Goal: Task Accomplishment & Management: Manage account settings

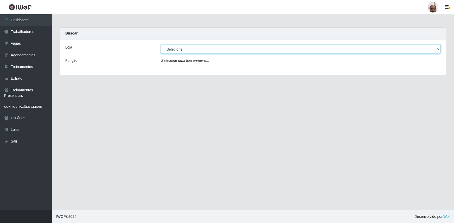
click at [438, 50] on select "[Selecione...] Mar Vermelho - Loja 05" at bounding box center [301, 49] width 280 height 9
select select "252"
click at [161, 45] on select "[Selecione...] Mar Vermelho - Loja 05" at bounding box center [301, 49] width 280 height 9
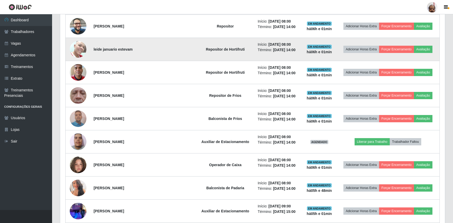
scroll to position [284, 0]
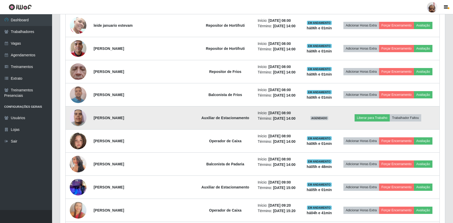
click at [74, 114] on img at bounding box center [78, 118] width 17 height 22
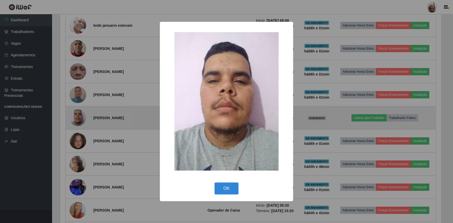
scroll to position [108, 382]
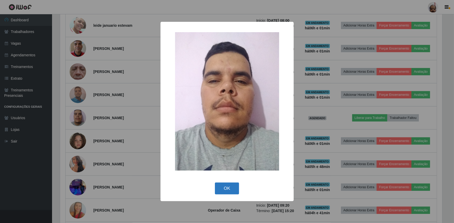
click at [231, 189] on button "OK" at bounding box center [227, 189] width 24 height 12
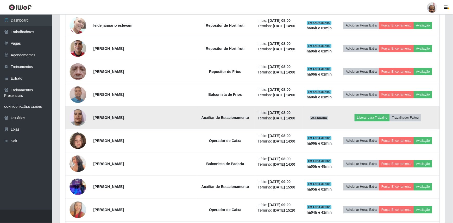
scroll to position [108, 385]
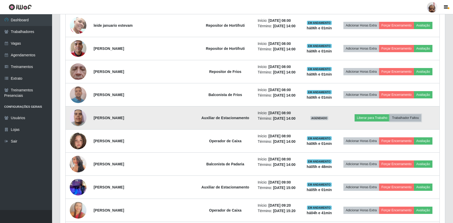
click at [405, 118] on button "Trabalhador Faltou" at bounding box center [404, 117] width 31 height 7
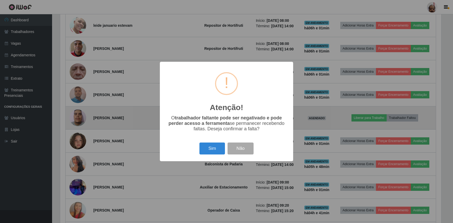
scroll to position [108, 382]
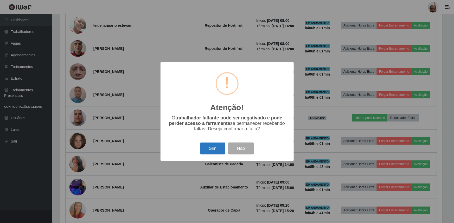
click at [206, 150] on button "Sim" at bounding box center [212, 149] width 25 height 12
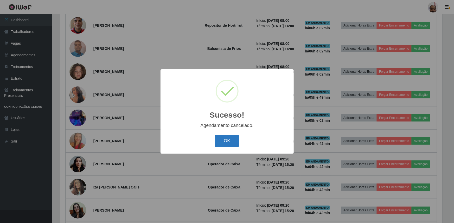
click at [223, 143] on button "OK" at bounding box center [227, 141] width 24 height 12
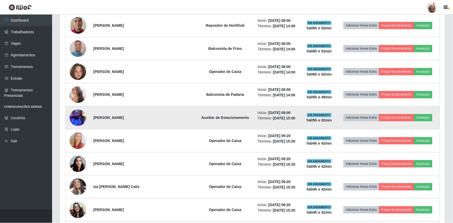
scroll to position [108, 385]
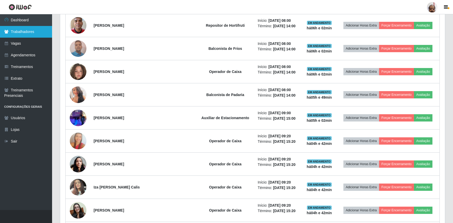
click at [28, 34] on link "Trabalhadores" at bounding box center [26, 32] width 52 height 12
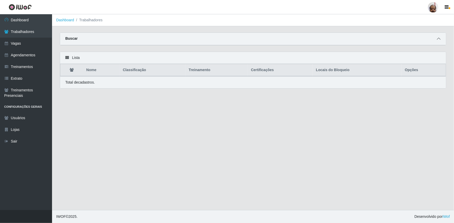
click at [439, 39] on icon at bounding box center [439, 39] width 4 height 4
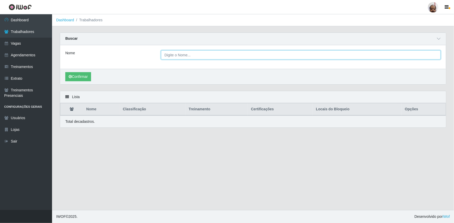
drag, startPoint x: 162, startPoint y: 57, endPoint x: 169, endPoint y: 56, distance: 6.3
click at [162, 57] on input "Nome" at bounding box center [301, 54] width 280 height 9
type input "[PERSON_NAME]"
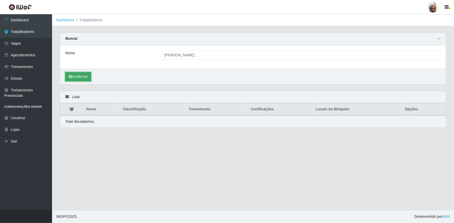
click at [80, 76] on button "Confirmar" at bounding box center [78, 76] width 26 height 9
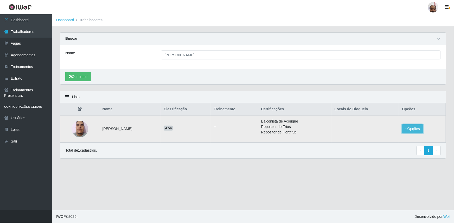
click at [414, 129] on button "Opções" at bounding box center [412, 129] width 21 height 9
click at [377, 137] on button "Bloquear - Loja" at bounding box center [380, 136] width 42 height 11
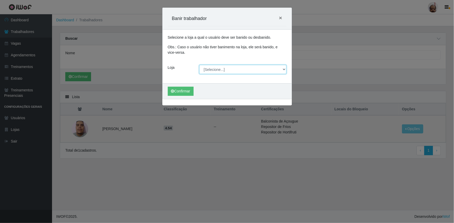
click at [283, 71] on select "[Selecione...] Mar Vermelho - Loja 05" at bounding box center [242, 69] width 87 height 9
select select "252"
click at [199, 65] on select "[Selecione...] Mar Vermelho - Loja 05" at bounding box center [242, 69] width 87 height 9
click at [189, 92] on button "Confirmar" at bounding box center [181, 91] width 26 height 9
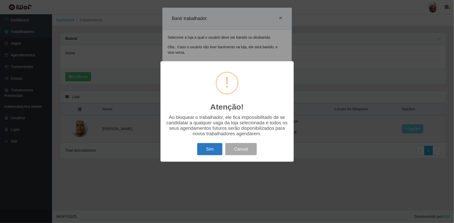
click at [215, 150] on button "Sim" at bounding box center [209, 149] width 25 height 12
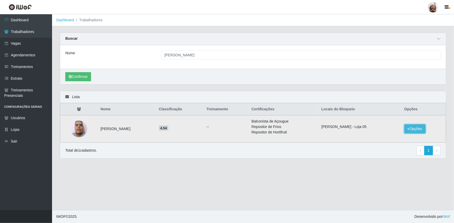
click at [412, 131] on button "Opções" at bounding box center [414, 129] width 21 height 9
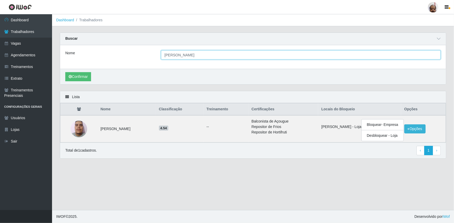
click at [215, 54] on input "[PERSON_NAME]" at bounding box center [301, 54] width 280 height 9
type input "W"
type input "[PERSON_NAME]"
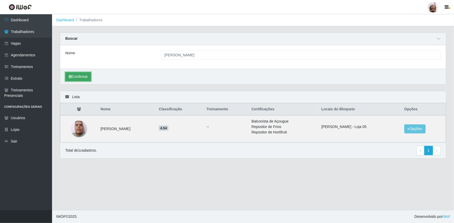
click at [78, 76] on button "Confirmar" at bounding box center [78, 76] width 26 height 9
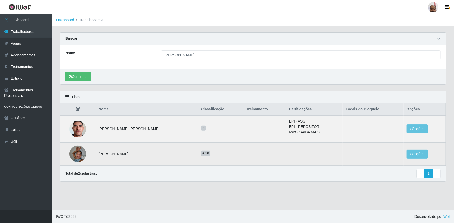
click at [82, 153] on img at bounding box center [77, 154] width 17 height 22
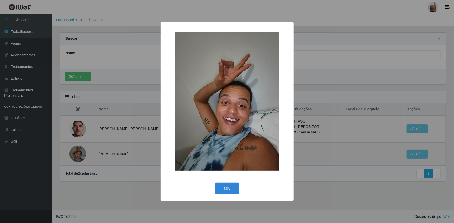
click at [82, 153] on div "× OK Cancel" at bounding box center [227, 111] width 454 height 223
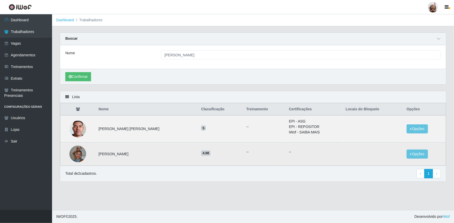
click at [83, 152] on img at bounding box center [77, 154] width 17 height 22
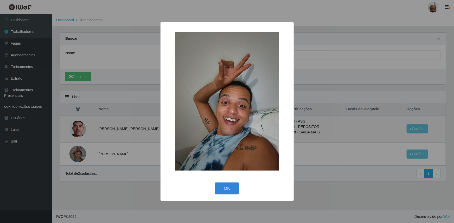
click at [75, 154] on div "× OK Cancel" at bounding box center [227, 111] width 454 height 223
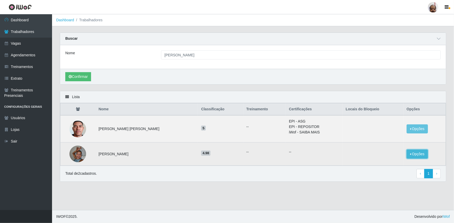
click at [414, 155] on button "Opções" at bounding box center [417, 154] width 21 height 9
click at [380, 162] on button "Bloquear - Loja" at bounding box center [385, 159] width 42 height 11
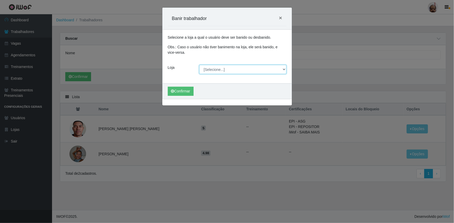
click at [284, 68] on select "[Selecione...] Mar Vermelho - Loja 05" at bounding box center [242, 69] width 87 height 9
select select "252"
click at [199, 65] on select "[Selecione...] Mar Vermelho - Loja 05" at bounding box center [242, 69] width 87 height 9
click at [176, 92] on button "Confirmar" at bounding box center [181, 91] width 26 height 9
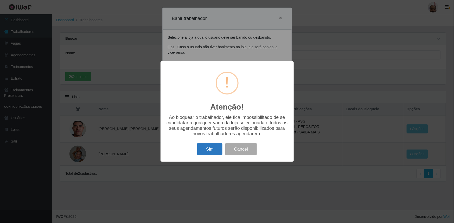
click at [213, 152] on button "Sim" at bounding box center [209, 149] width 25 height 12
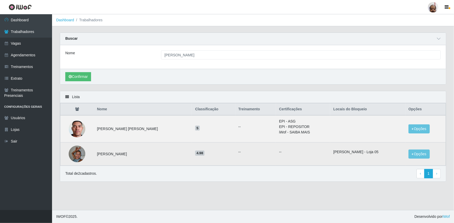
click at [74, 155] on img at bounding box center [77, 154] width 17 height 22
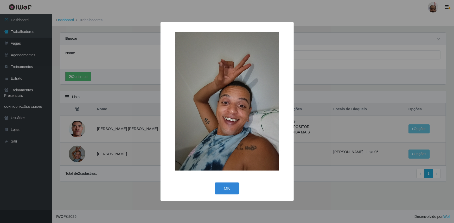
click at [74, 155] on div "× OK Cancel" at bounding box center [227, 111] width 454 height 223
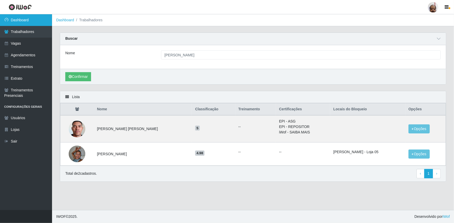
click at [22, 19] on link "Dashboard" at bounding box center [26, 20] width 52 height 12
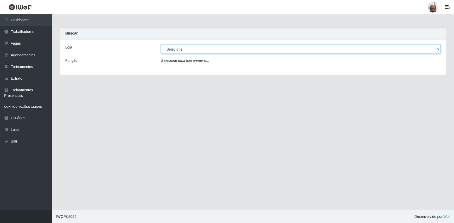
click at [435, 51] on select "[Selecione...] Mar Vermelho - Loja 05" at bounding box center [301, 49] width 280 height 9
select select "252"
click at [161, 45] on select "[Selecione...] Mar Vermelho - Loja 05" at bounding box center [301, 49] width 280 height 9
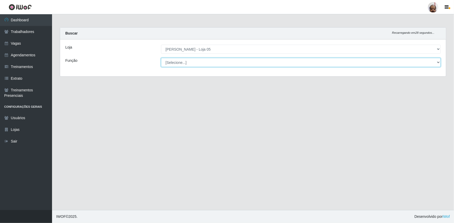
drag, startPoint x: 439, startPoint y: 60, endPoint x: 435, endPoint y: 67, distance: 7.8
click at [439, 60] on select "[Selecione...] ASG ASG + ASG ++ Auxiliar de Depósito Auxiliar de Depósito + Aux…" at bounding box center [301, 62] width 280 height 9
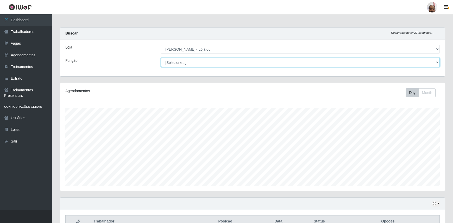
scroll to position [108, 385]
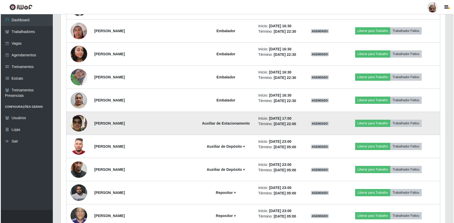
scroll to position [949, 0]
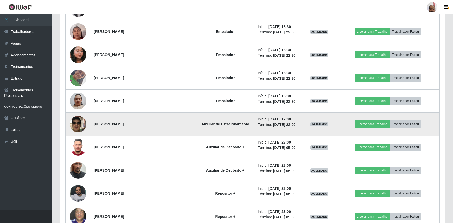
click at [85, 124] on img at bounding box center [78, 124] width 17 height 22
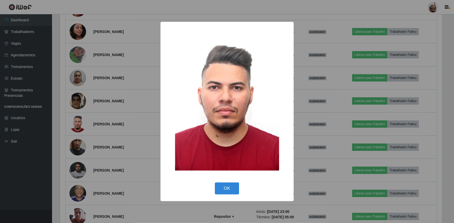
click at [83, 100] on div "× OK Cancel" at bounding box center [227, 111] width 454 height 223
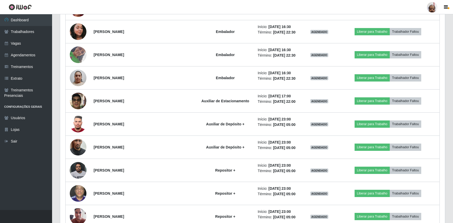
scroll to position [108, 385]
click at [83, 100] on img at bounding box center [78, 101] width 17 height 22
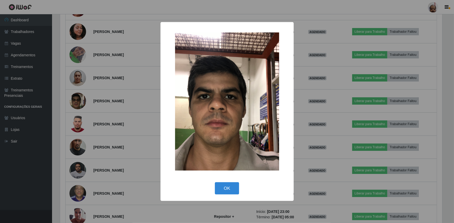
click at [83, 100] on div "× OK Cancel" at bounding box center [227, 111] width 454 height 223
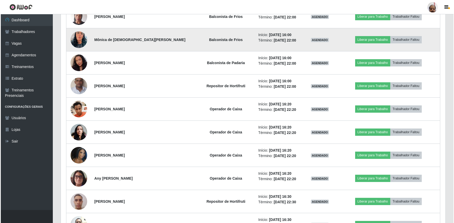
scroll to position [594, 0]
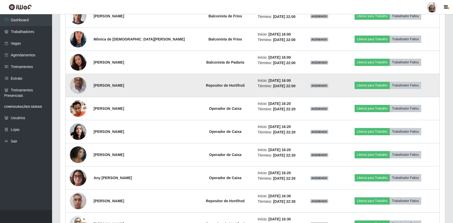
click at [80, 84] on img at bounding box center [78, 86] width 17 height 30
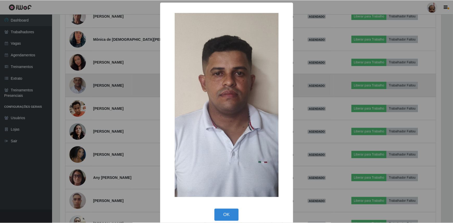
scroll to position [108, 382]
click at [80, 84] on div "× OK Cancel" at bounding box center [227, 111] width 454 height 223
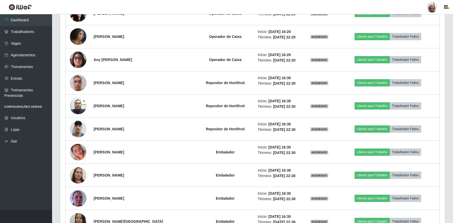
scroll to position [736, 0]
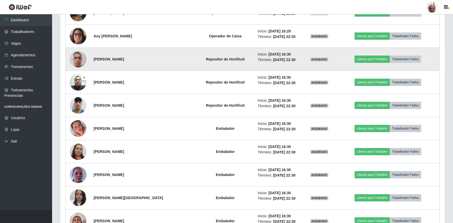
click at [79, 60] on img at bounding box center [78, 59] width 17 height 22
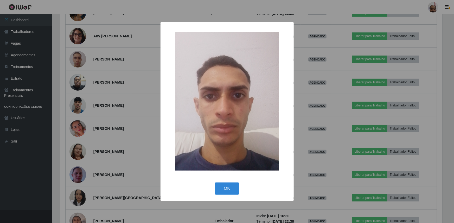
click at [79, 60] on div "× OK Cancel" at bounding box center [227, 111] width 454 height 223
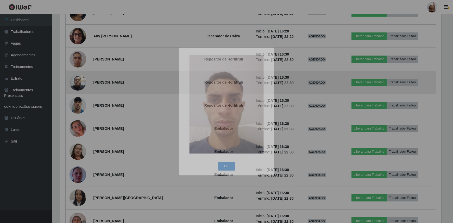
scroll to position [108, 385]
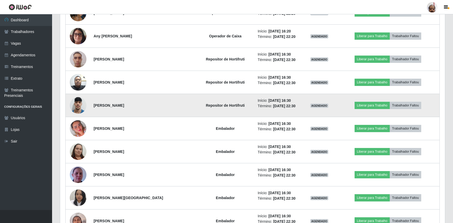
click at [79, 103] on img at bounding box center [78, 105] width 17 height 22
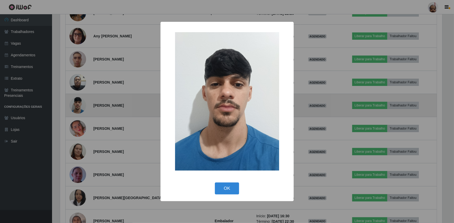
click at [79, 103] on div "× OK Cancel" at bounding box center [227, 111] width 454 height 223
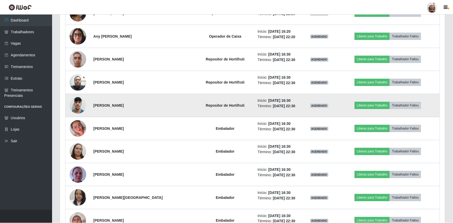
scroll to position [108, 385]
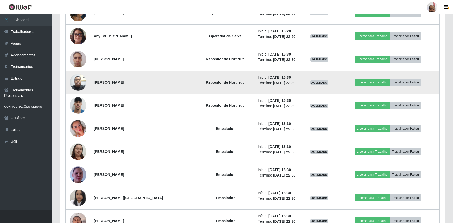
click at [79, 77] on img at bounding box center [78, 82] width 17 height 22
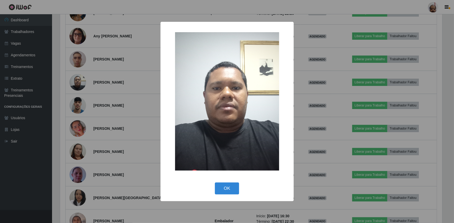
click at [83, 79] on div "× OK Cancel" at bounding box center [227, 111] width 454 height 223
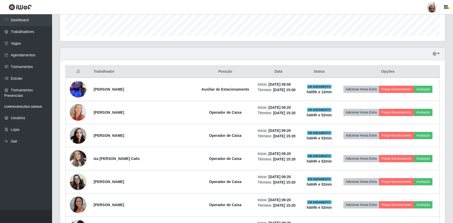
scroll to position [122, 0]
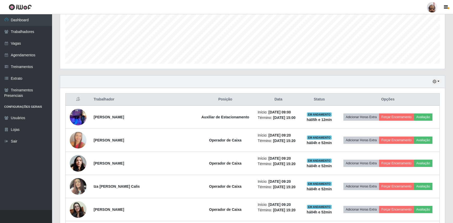
click at [440, 79] on div "Hoje 1 dia 3 dias 1 Semana Não encerrados" at bounding box center [252, 82] width 385 height 12
click at [439, 82] on button "button" at bounding box center [435, 82] width 7 height 6
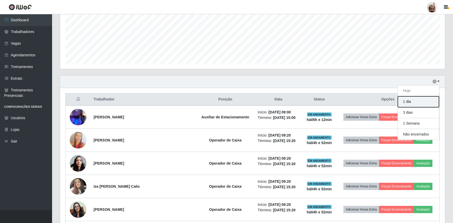
click at [414, 104] on button "1 dia" at bounding box center [418, 102] width 41 height 11
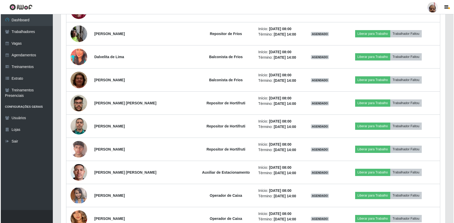
scroll to position [1400, 0]
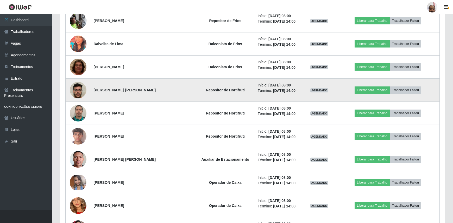
click at [81, 88] on img at bounding box center [78, 90] width 17 height 22
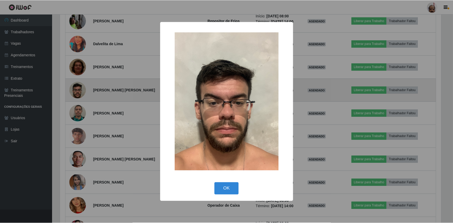
scroll to position [108, 382]
click at [81, 88] on div "× OK Cancel" at bounding box center [227, 111] width 454 height 223
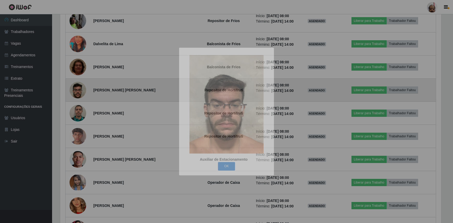
scroll to position [108, 385]
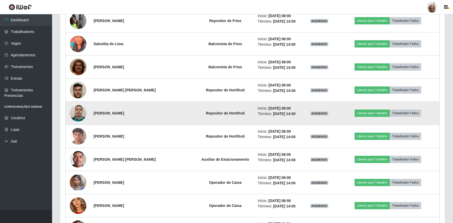
click at [81, 111] on img at bounding box center [78, 113] width 17 height 17
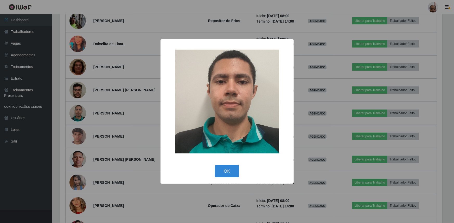
click at [81, 111] on div "× OK Cancel" at bounding box center [227, 111] width 454 height 223
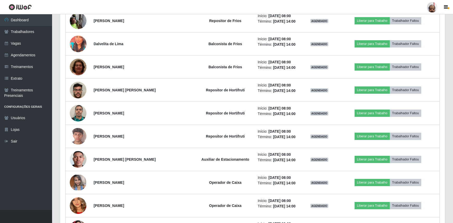
scroll to position [108, 385]
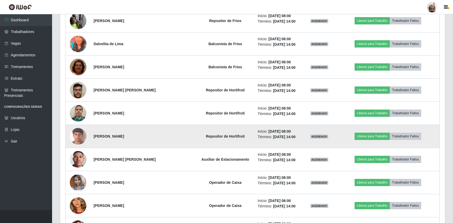
click at [78, 129] on img at bounding box center [78, 137] width 17 height 30
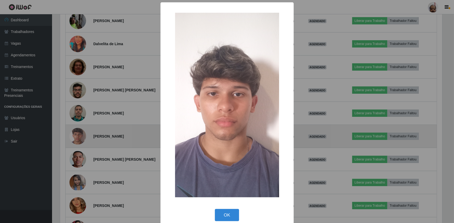
click at [78, 129] on div "× OK Cancel" at bounding box center [227, 111] width 454 height 223
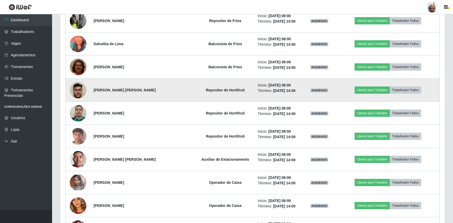
click at [79, 91] on img at bounding box center [78, 90] width 17 height 22
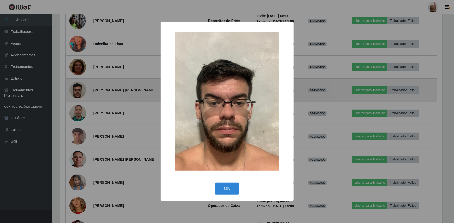
click at [79, 91] on div "× OK Cancel" at bounding box center [227, 111] width 454 height 223
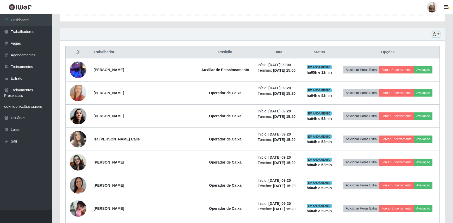
click at [437, 35] on button "button" at bounding box center [435, 34] width 7 height 6
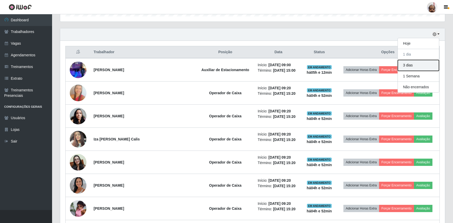
click at [416, 66] on button "3 dias" at bounding box center [418, 65] width 41 height 11
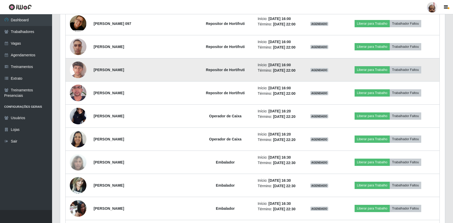
scroll to position [2346, 0]
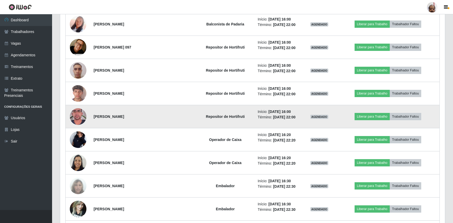
click at [81, 112] on img at bounding box center [78, 117] width 17 height 30
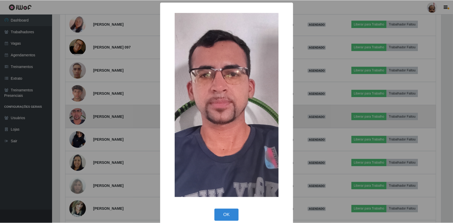
scroll to position [1116, 0]
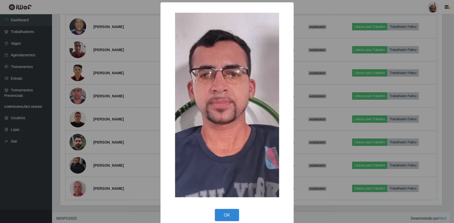
click at [81, 112] on div "× OK Cancel" at bounding box center [227, 111] width 454 height 223
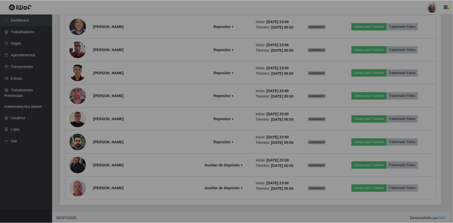
scroll to position [108, 385]
